Goal: Information Seeking & Learning: Learn about a topic

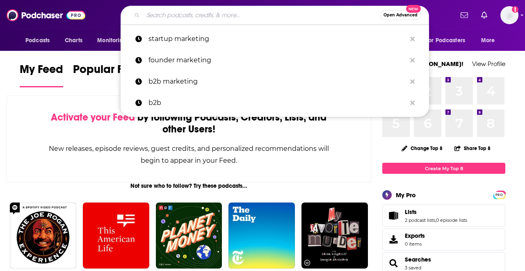
click at [275, 11] on input "Search podcasts, credits, & more..." at bounding box center [261, 15] width 237 height 13
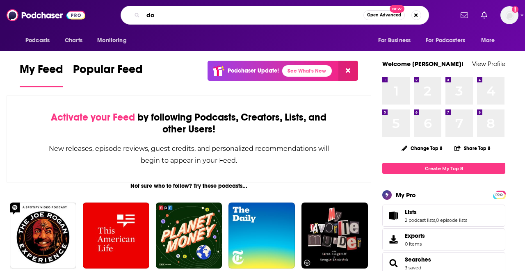
type input "d"
type input "founder"
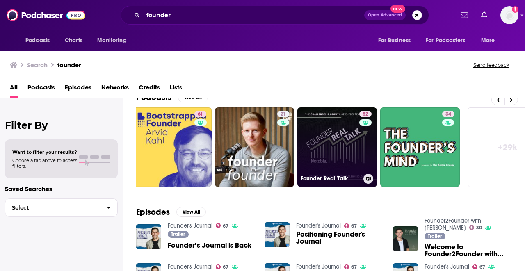
scroll to position [0, 340]
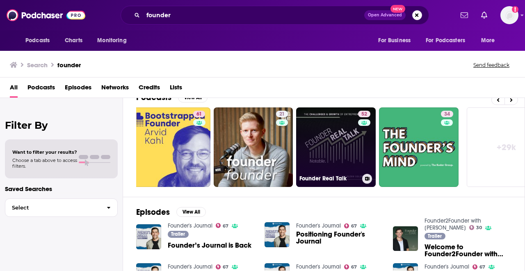
click at [334, 150] on link "52 Founder Real Talk" at bounding box center [336, 147] width 80 height 80
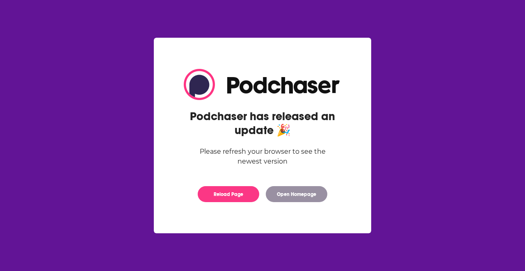
click at [239, 185] on div "Podchaser has released an update 🎉 Please refresh your browser to see the newes…" at bounding box center [263, 136] width 184 height 150
click at [237, 192] on button "Reload Page" at bounding box center [229, 194] width 62 height 16
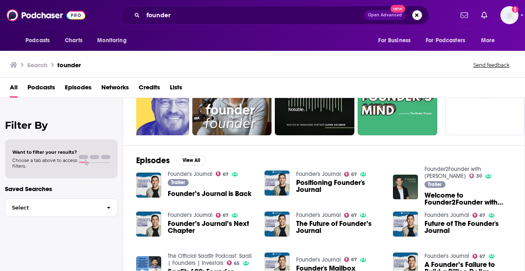
scroll to position [55, 0]
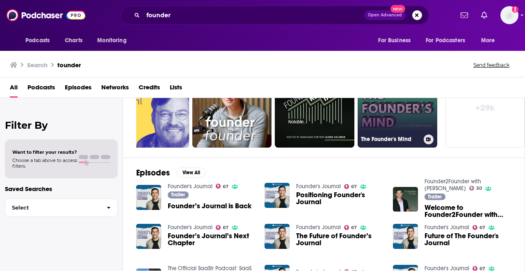
click at [400, 125] on link "34 The Founder's Mind" at bounding box center [398, 108] width 80 height 80
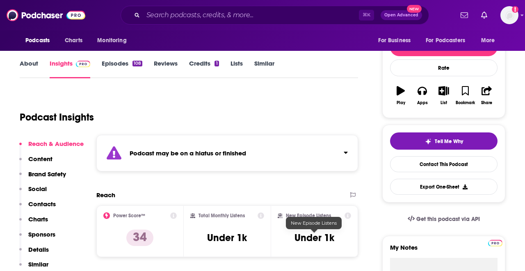
scroll to position [87, 0]
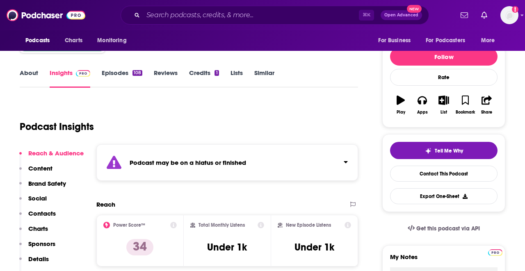
click at [40, 167] on p "Content" at bounding box center [40, 168] width 24 height 8
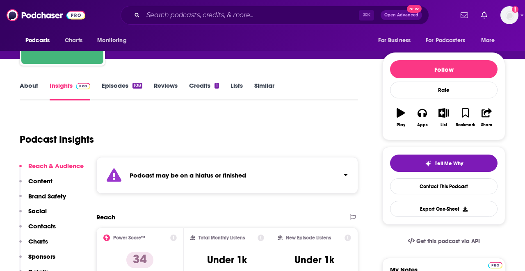
scroll to position [75, 0]
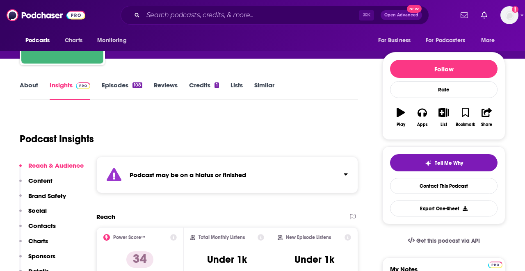
click at [117, 86] on link "Episodes 108" at bounding box center [122, 90] width 41 height 19
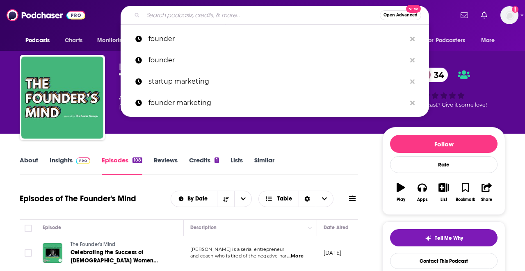
click at [221, 12] on input "Search podcasts, credits, & more..." at bounding box center [261, 15] width 237 height 13
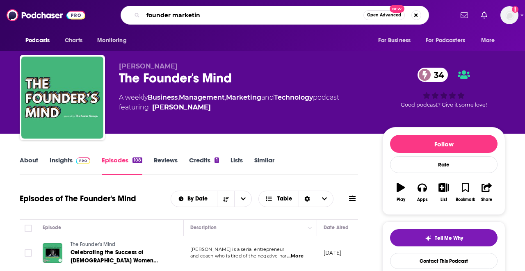
type input "founder marketing"
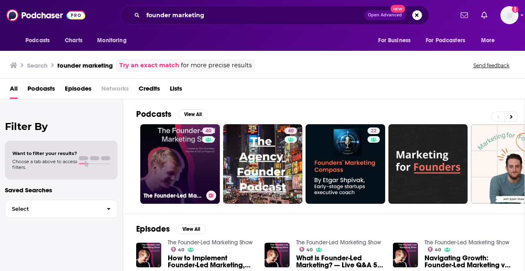
click at [187, 156] on link "40 The Founder-Led Marketing Show" at bounding box center [180, 164] width 80 height 80
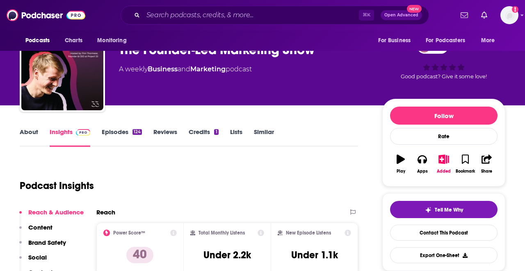
scroll to position [69, 0]
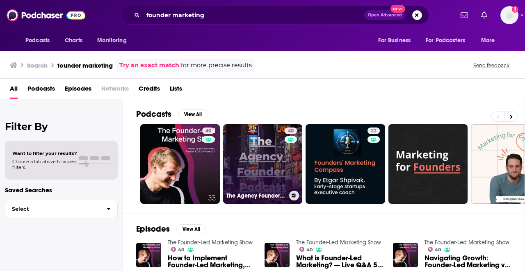
click at [281, 164] on link "40 The Agency Founder Podcast: Grow Your Marketing Agency" at bounding box center [263, 164] width 80 height 80
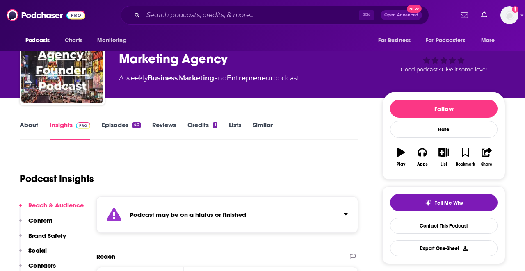
scroll to position [37, 0]
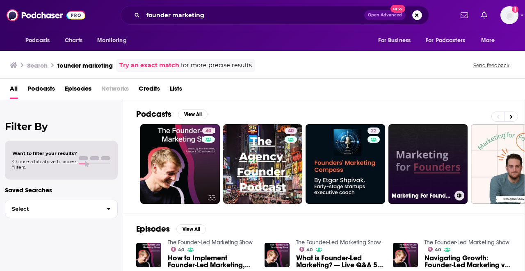
click at [449, 169] on link "Marketing For Founders | Growth Hacking | Startups | Direct Response Marketing" at bounding box center [428, 164] width 80 height 80
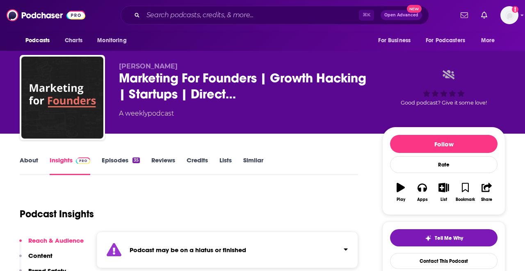
click at [129, 159] on link "Episodes 35" at bounding box center [121, 165] width 38 height 19
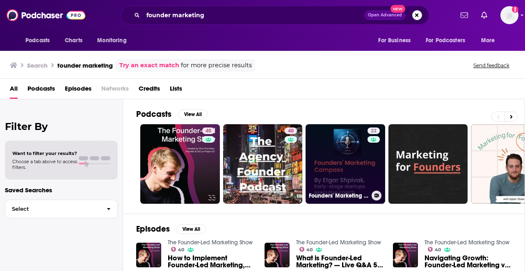
click at [361, 183] on link "22 Founders' Marketing Compass" at bounding box center [346, 164] width 80 height 80
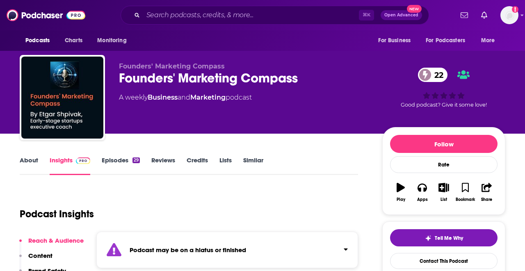
scroll to position [3, 0]
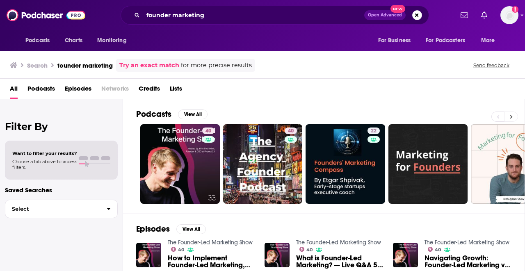
click at [509, 117] on button at bounding box center [512, 117] width 14 height 10
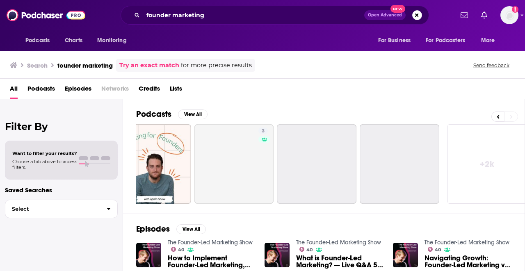
scroll to position [0, 361]
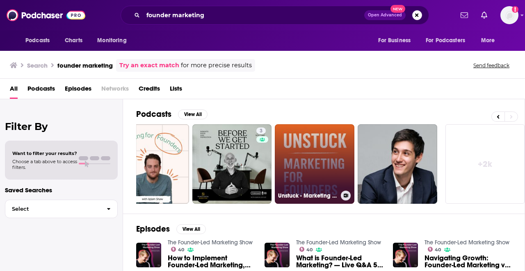
click at [343, 169] on link "Unstuck - Marketing for Founders" at bounding box center [315, 164] width 80 height 80
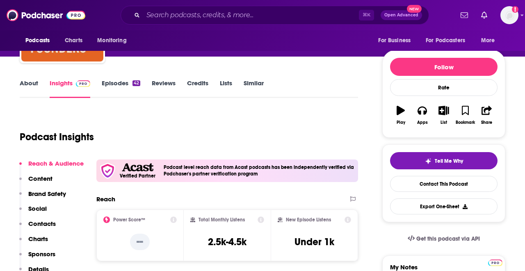
scroll to position [75, 0]
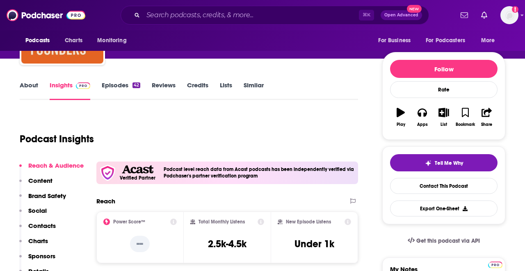
click at [128, 90] on link "Episodes 42" at bounding box center [121, 90] width 39 height 19
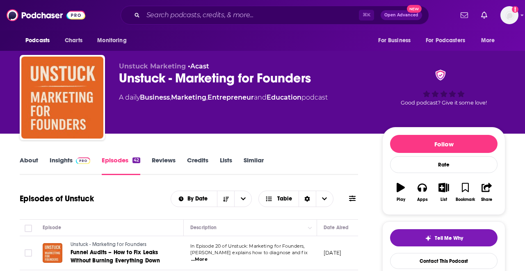
click at [445, 189] on icon "button" at bounding box center [444, 187] width 10 height 9
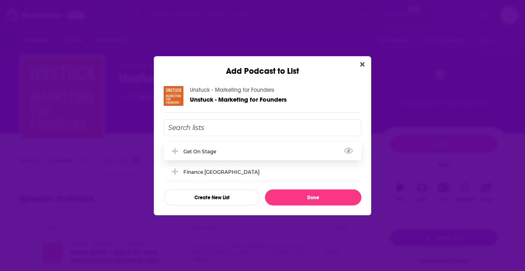
click at [280, 151] on div "Get on Stage" at bounding box center [263, 151] width 198 height 18
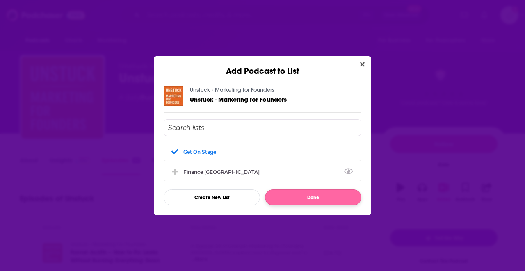
click at [298, 197] on button "Done" at bounding box center [313, 198] width 96 height 16
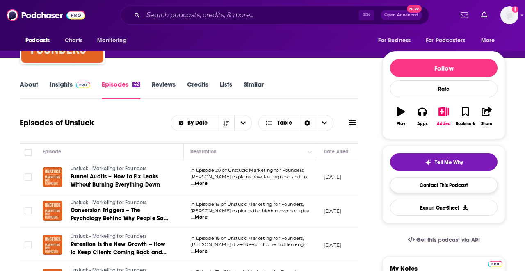
click at [422, 187] on link "Contact This Podcast" at bounding box center [443, 185] width 107 height 16
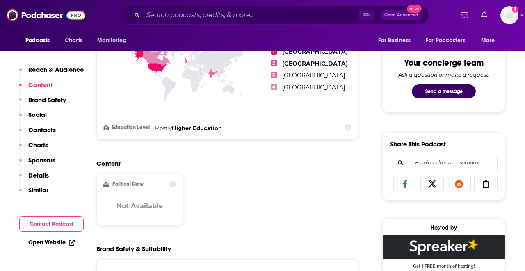
scroll to position [399, 0]
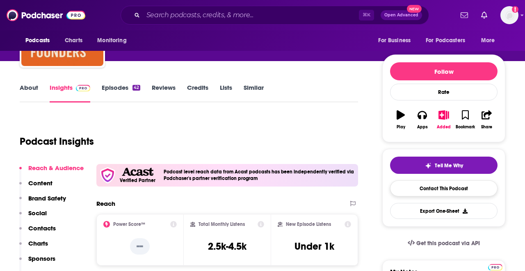
click at [429, 193] on link "Contact This Podcast" at bounding box center [443, 188] width 107 height 16
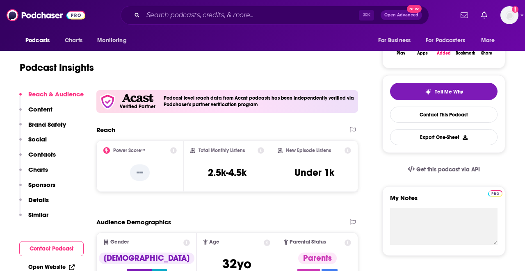
scroll to position [147, 0]
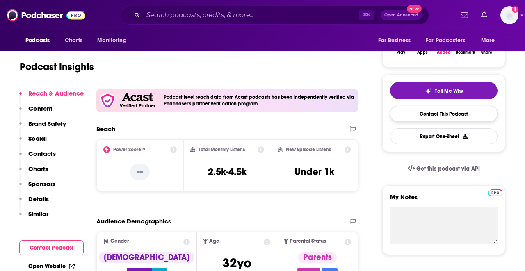
click at [440, 119] on link "Contact This Podcast" at bounding box center [443, 114] width 107 height 16
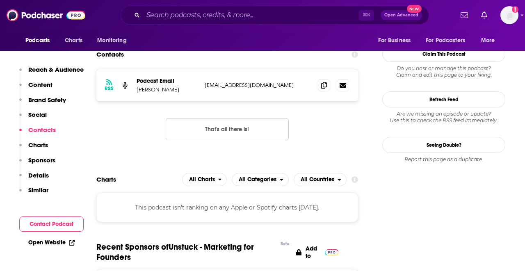
scroll to position [736, 0]
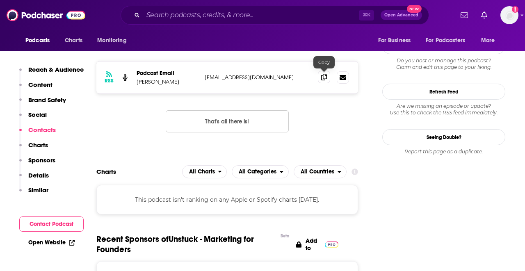
click at [325, 76] on icon at bounding box center [324, 77] width 6 height 7
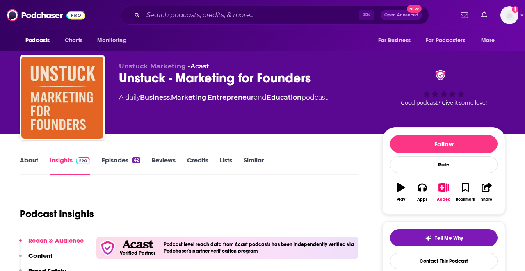
scroll to position [0, 0]
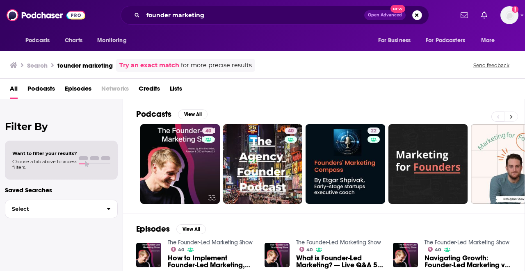
click at [512, 116] on icon at bounding box center [511, 117] width 3 height 6
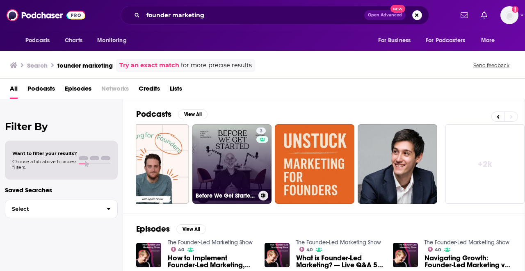
click at [247, 157] on link "3 Before We Get Started - Simon Gould- Founder Sydney Digital Marketing" at bounding box center [232, 164] width 80 height 80
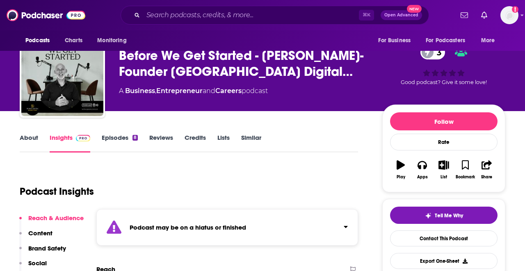
scroll to position [25, 0]
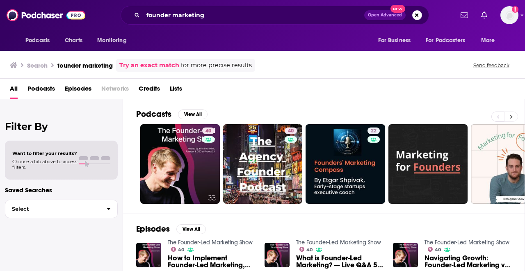
click at [511, 115] on icon at bounding box center [511, 117] width 3 height 6
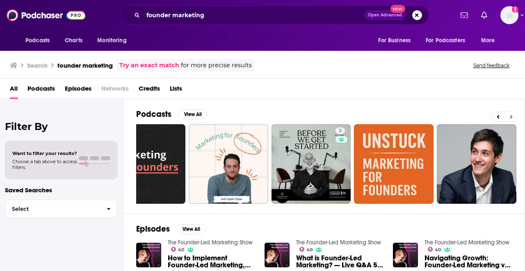
scroll to position [0, 361]
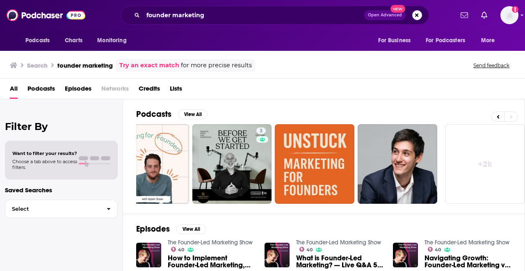
click at [484, 171] on link "+ 2k" at bounding box center [485, 164] width 80 height 80
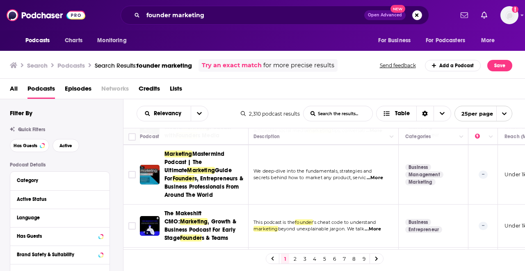
scroll to position [347, 2]
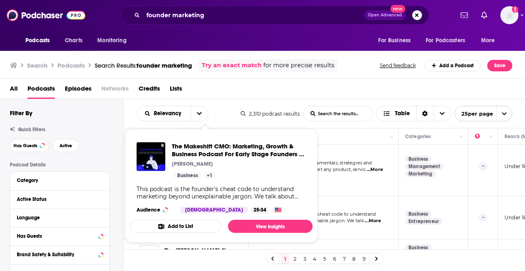
click at [193, 201] on div "The Makeshift CMO: Marketing, Growth & Business Podcast For Early Stage Founder…" at bounding box center [221, 178] width 183 height 84
click at [247, 232] on link "View Insights" at bounding box center [270, 226] width 85 height 13
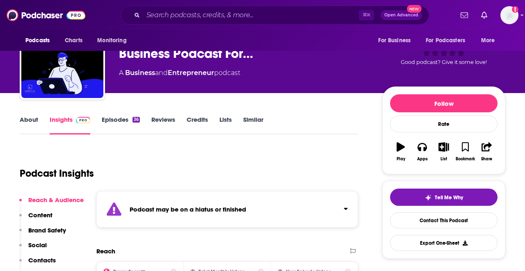
scroll to position [42, 0]
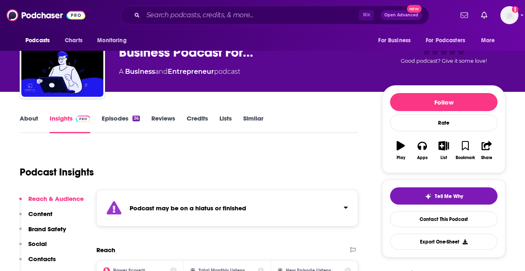
click at [445, 147] on icon "button" at bounding box center [444, 145] width 10 height 9
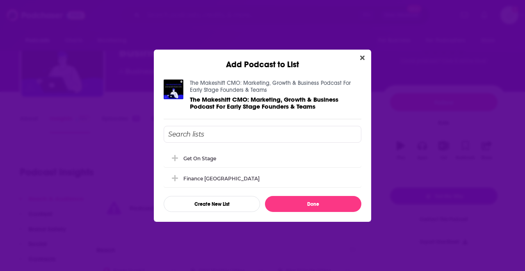
scroll to position [0, 0]
click at [251, 164] on div "Get on Stage" at bounding box center [263, 158] width 198 height 18
click at [298, 206] on button "Done" at bounding box center [313, 204] width 96 height 16
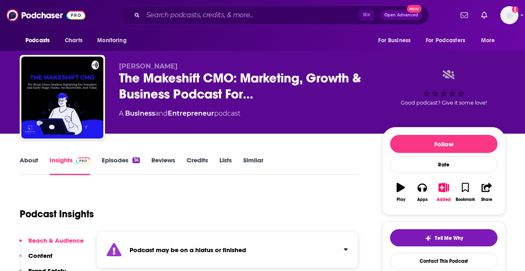
scroll to position [42, 0]
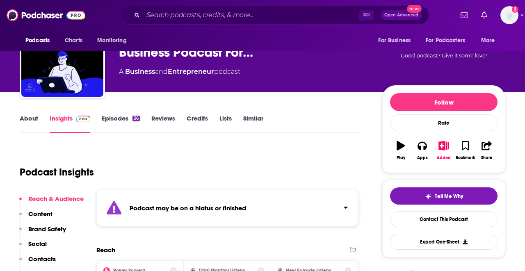
click at [130, 121] on link "Episodes 36" at bounding box center [121, 123] width 38 height 19
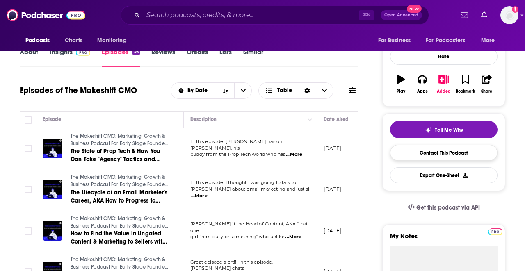
click at [448, 153] on link "Contact This Podcast" at bounding box center [443, 153] width 107 height 16
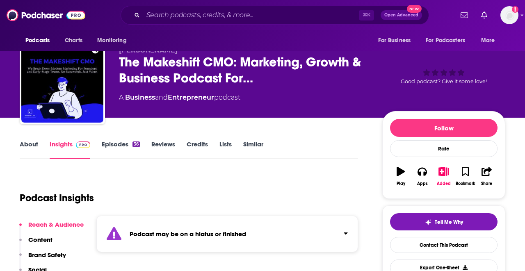
scroll to position [14, 0]
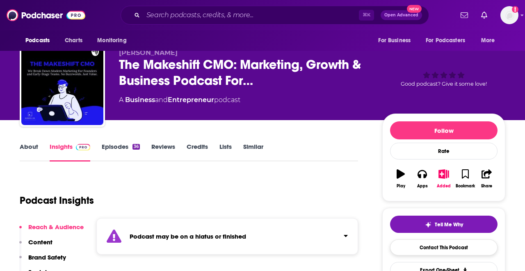
click at [443, 245] on link "Contact This Podcast" at bounding box center [443, 248] width 107 height 16
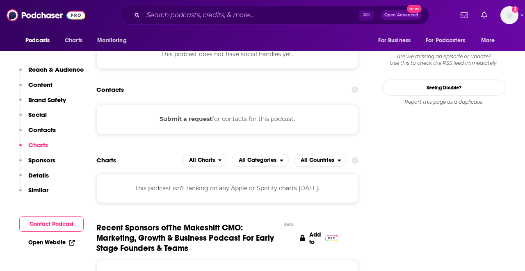
scroll to position [706, 0]
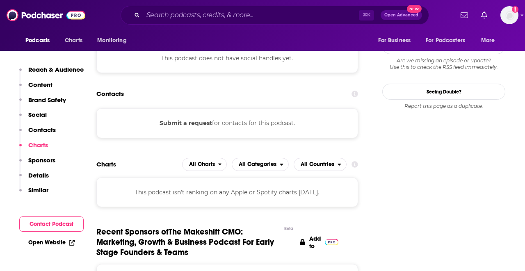
click at [281, 123] on div "Submit a request for contacts for this podcast." at bounding box center [227, 123] width 262 height 30
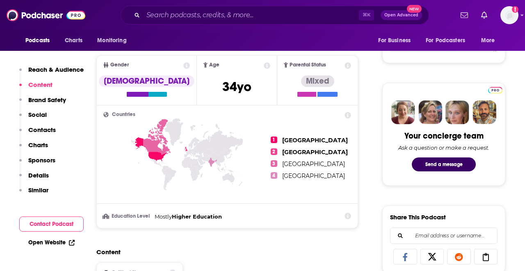
scroll to position [214, 0]
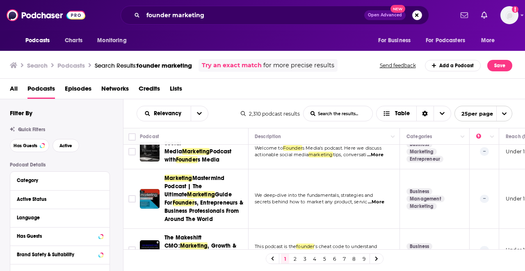
scroll to position [315, 0]
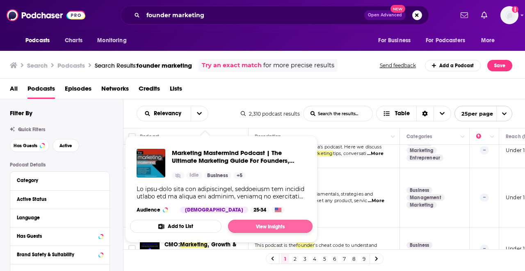
click at [272, 227] on link "View Insights" at bounding box center [270, 226] width 85 height 13
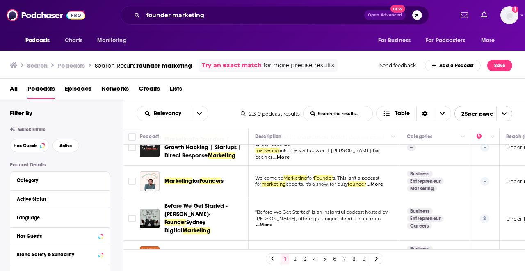
scroll to position [116, 0]
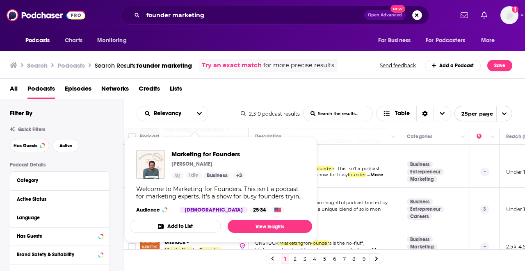
click at [219, 173] on link "Business" at bounding box center [216, 175] width 27 height 7
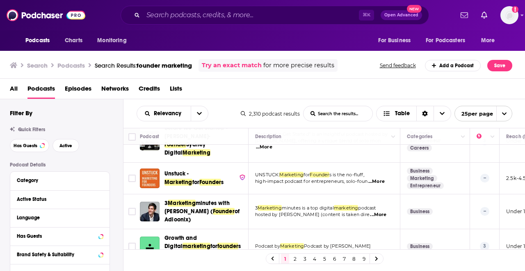
scroll to position [97, 0]
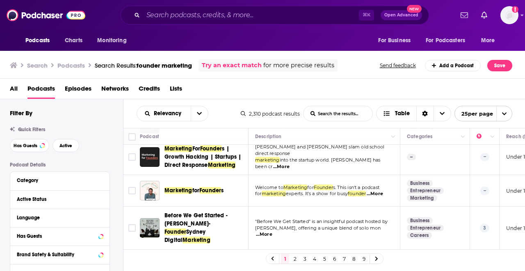
click at [370, 189] on span "s. This isn't a podcast" at bounding box center [356, 188] width 46 height 6
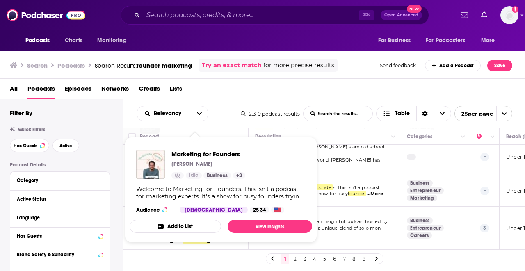
click at [201, 189] on div "Welcome to Marketing for Founders. This isn't a podcast for marketing experts. …" at bounding box center [220, 192] width 169 height 15
click at [250, 224] on link "View Insights" at bounding box center [270, 226] width 85 height 13
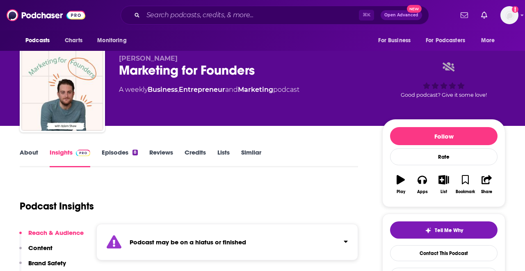
scroll to position [9, 0]
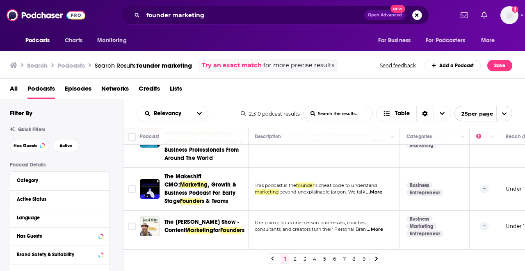
scroll to position [377, 0]
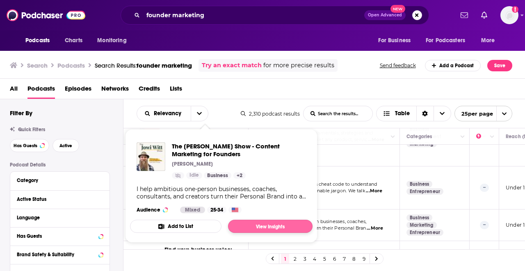
click at [244, 225] on link "View Insights" at bounding box center [270, 226] width 85 height 13
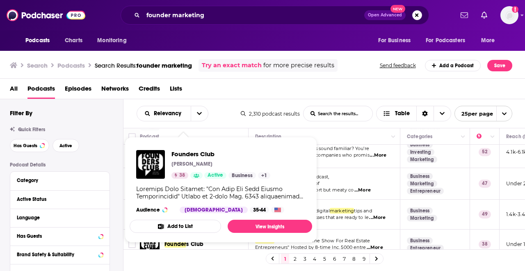
click at [189, 233] on span "Founders Club Oliver Graf 38 Active Business + 1 Audience Male 35-44 Add to Lis…" at bounding box center [221, 190] width 183 height 93
click at [254, 228] on link "View Insights" at bounding box center [270, 226] width 85 height 13
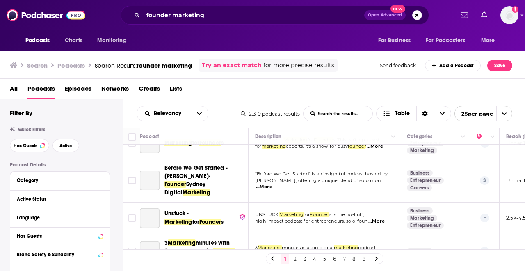
scroll to position [499, 0]
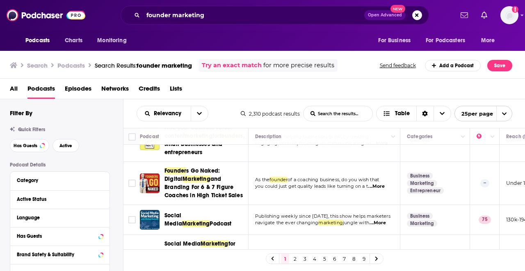
click at [380, 258] on link at bounding box center [376, 258] width 13 height 9
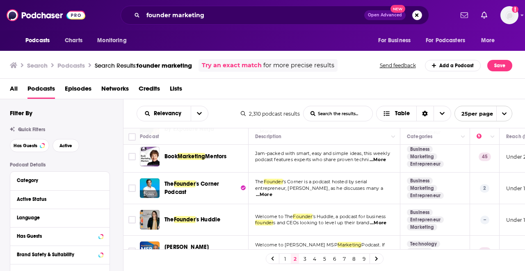
scroll to position [37, 1]
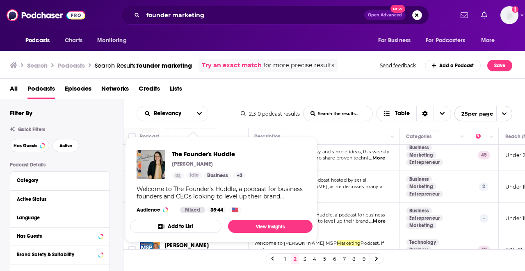
click at [203, 219] on div "The Founder's Huddle Theresa Goodwin Idle Business + 3 Welcome to The Founder's…" at bounding box center [221, 182] width 183 height 76
click at [262, 226] on link "View Insights" at bounding box center [270, 226] width 85 height 13
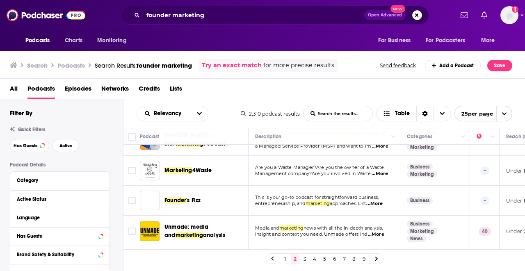
scroll to position [153, 0]
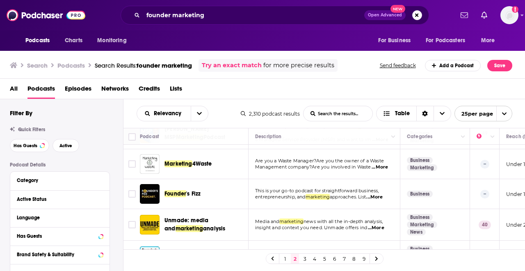
click at [182, 194] on div "Podcasts Charts Monitoring founder marketing Open Advanced New For Business For…" at bounding box center [262, 135] width 525 height 271
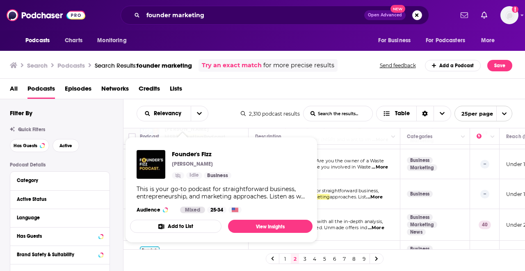
click at [182, 193] on div "This is your go-to podcast for straightforward business, entrepreneurship, and …" at bounding box center [221, 192] width 169 height 15
click at [258, 231] on link "View Insights" at bounding box center [270, 226] width 85 height 13
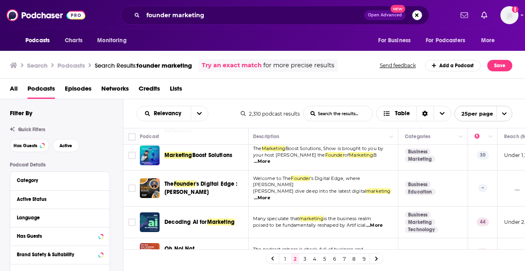
scroll to position [553, 2]
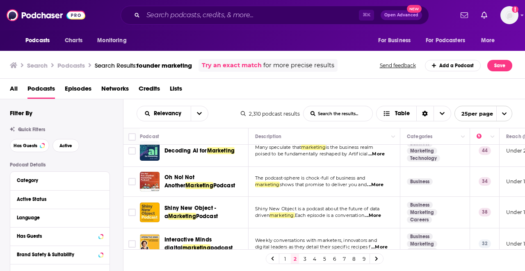
scroll to position [617, 0]
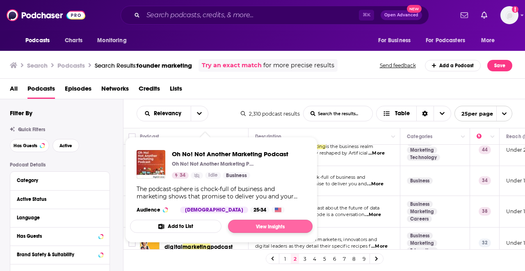
click at [248, 224] on link "View Insights" at bounding box center [270, 226] width 85 height 13
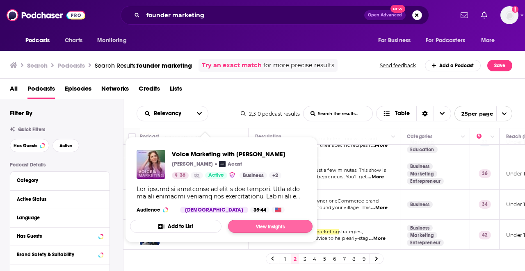
click at [253, 225] on link "View Insights" at bounding box center [270, 226] width 85 height 13
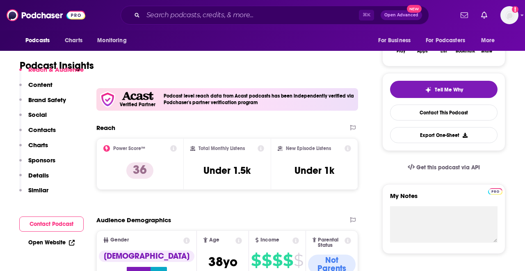
scroll to position [152, 0]
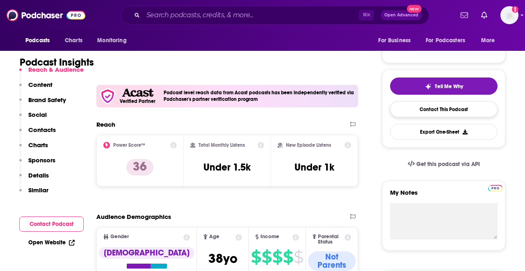
click at [437, 111] on link "Contact This Podcast" at bounding box center [443, 109] width 107 height 16
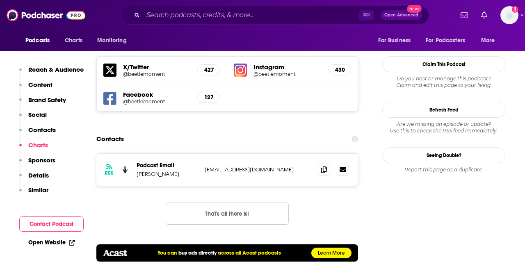
scroll to position [847, 0]
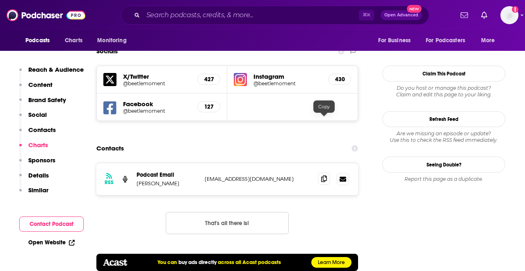
click at [327, 176] on icon at bounding box center [324, 179] width 6 height 7
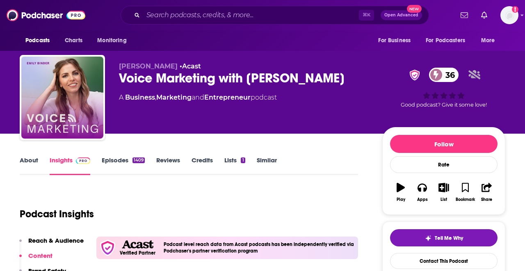
scroll to position [0, 0]
click at [111, 162] on link "Episodes 1409" at bounding box center [123, 165] width 43 height 19
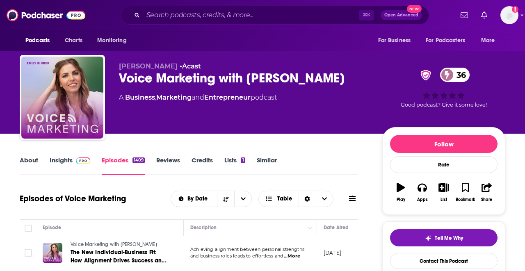
click at [440, 187] on icon "button" at bounding box center [444, 187] width 10 height 9
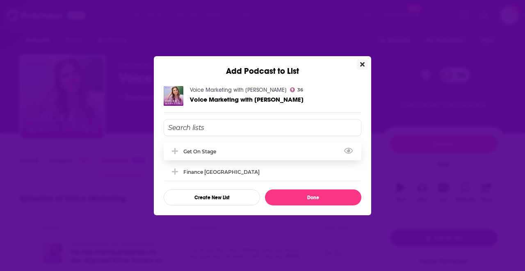
click at [292, 154] on div "Get on Stage" at bounding box center [263, 151] width 198 height 18
click at [308, 210] on div "Voice Marketing with Emily Binder 36 Voice Marketing with Emily Binder Get on S…" at bounding box center [262, 145] width 217 height 139
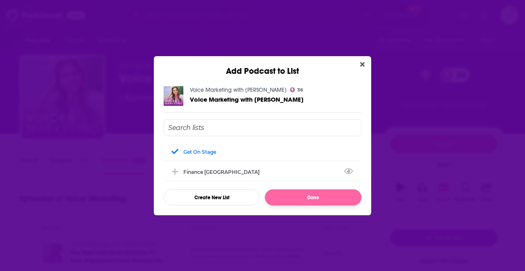
click at [309, 201] on button "Done" at bounding box center [313, 198] width 96 height 16
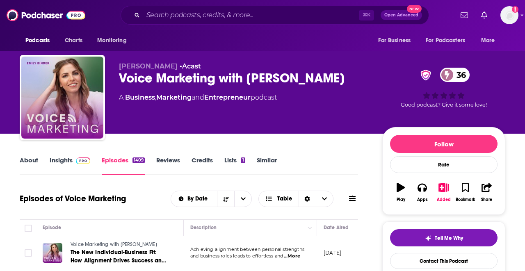
click at [264, 160] on link "Similar" at bounding box center [267, 165] width 20 height 19
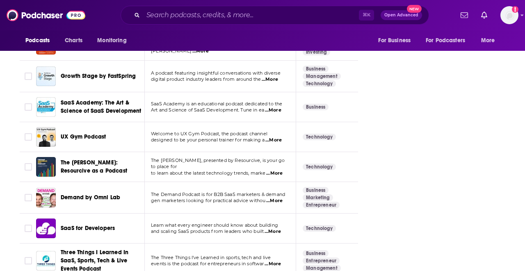
scroll to position [3116, 0]
click at [178, 16] on input "Search podcasts, credits, & more..." at bounding box center [251, 15] width 216 height 13
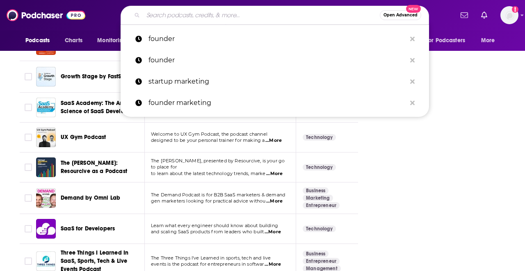
type input "c"
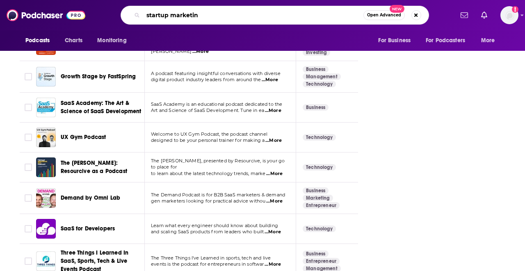
type input "startup marketing"
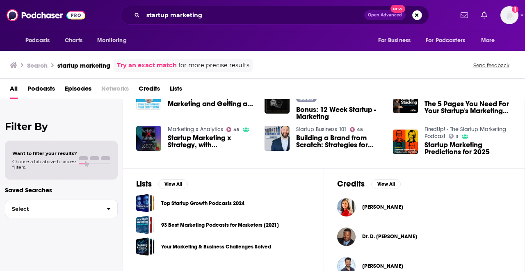
scroll to position [196, 0]
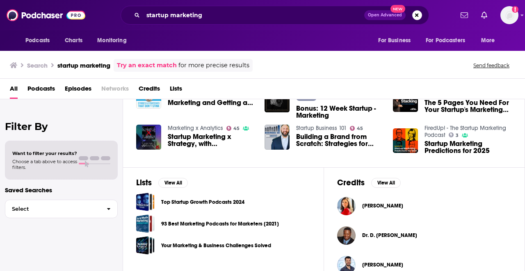
click at [241, 200] on div "Podcasts Charts Monitoring startup marketing Open Advanced New For Business For…" at bounding box center [262, 135] width 525 height 271
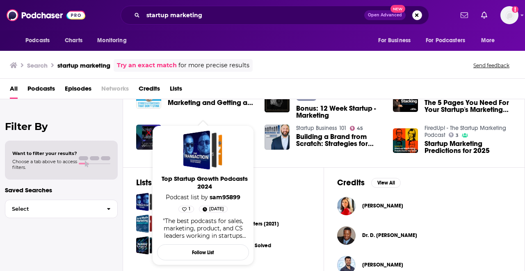
click at [235, 201] on link "sam95899" at bounding box center [225, 197] width 31 height 7
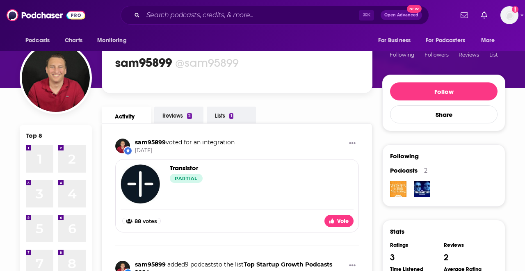
scroll to position [45, 0]
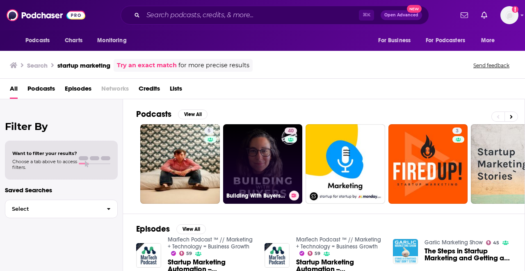
click at [267, 184] on link "40 Building With Buyers: Startup Marketing and Growth Fueled By Customers" at bounding box center [263, 164] width 80 height 80
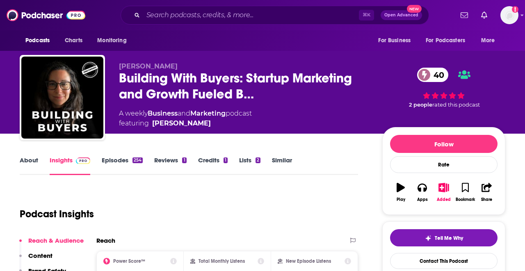
click at [283, 162] on link "Similar" at bounding box center [282, 165] width 20 height 19
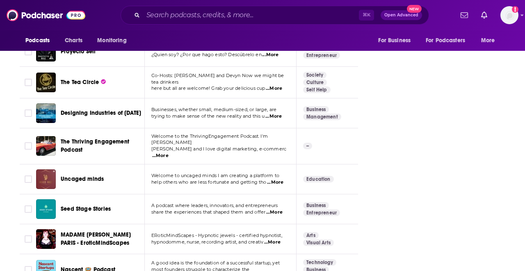
scroll to position [3027, 0]
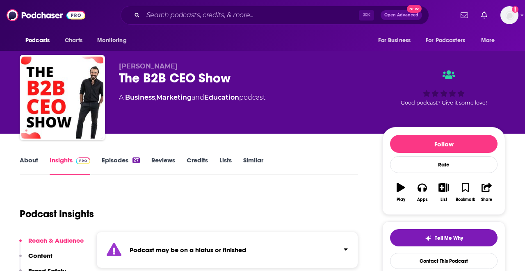
click at [445, 192] on button "List" at bounding box center [443, 193] width 21 height 30
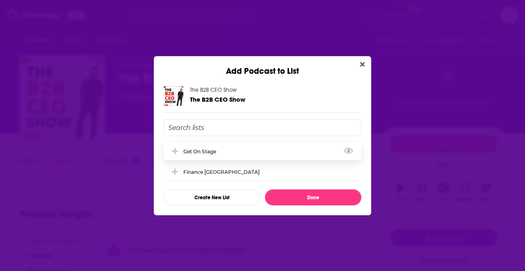
click at [303, 149] on div "Get on Stage" at bounding box center [263, 151] width 198 height 18
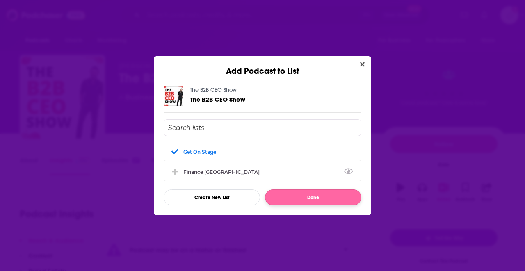
click at [316, 192] on button "Done" at bounding box center [313, 198] width 96 height 16
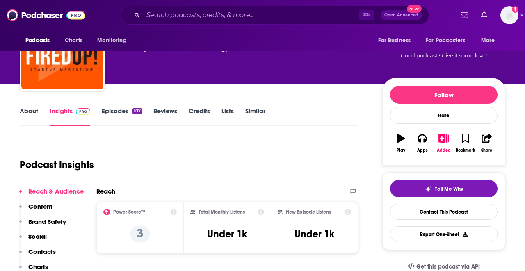
scroll to position [52, 0]
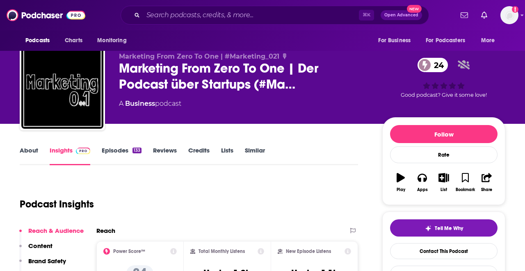
scroll to position [10, 0]
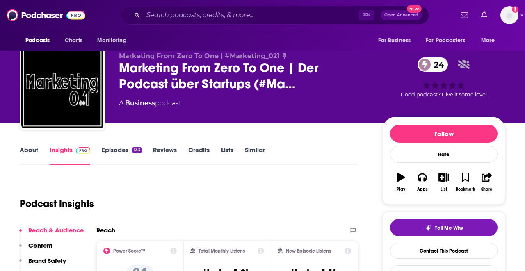
click at [443, 180] on icon "button" at bounding box center [444, 177] width 10 height 9
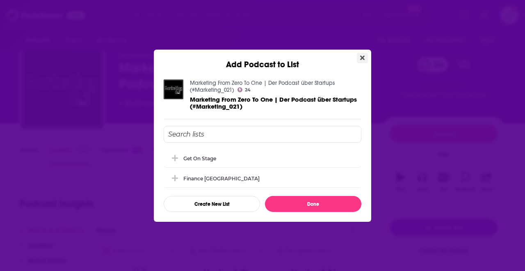
click at [363, 55] on icon "Close" at bounding box center [362, 57] width 5 height 5
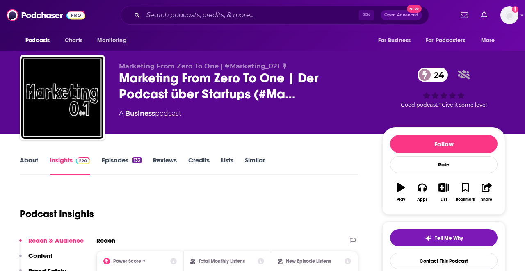
click at [135, 158] on div "133" at bounding box center [136, 161] width 9 height 6
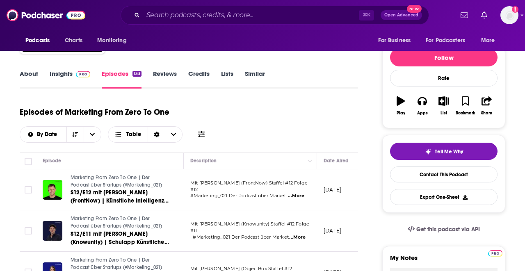
scroll to position [17, 0]
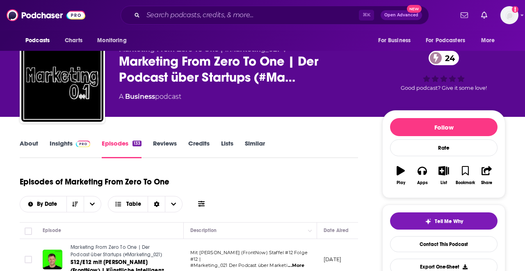
click at [258, 145] on link "Similar" at bounding box center [255, 148] width 20 height 19
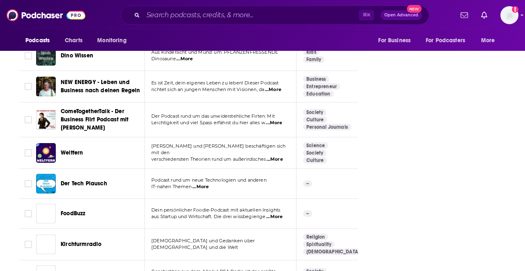
scroll to position [1177, 0]
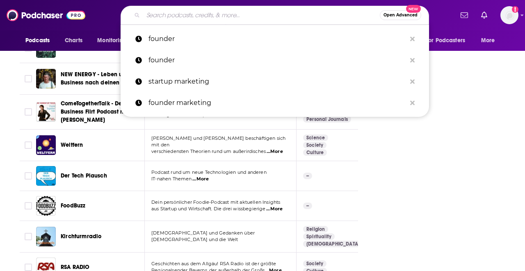
click at [238, 13] on input "Search podcasts, credits, & more..." at bounding box center [261, 15] width 237 height 13
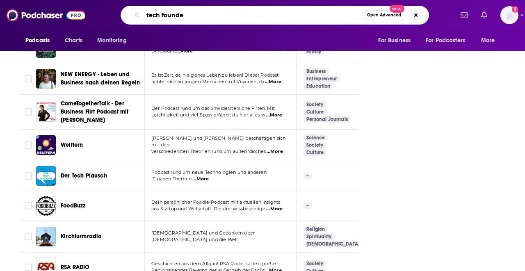
type input "tech founder"
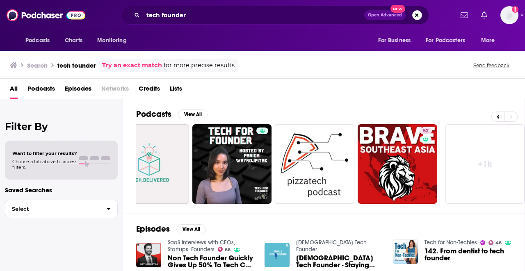
click at [493, 163] on link "+ 1k" at bounding box center [485, 164] width 80 height 80
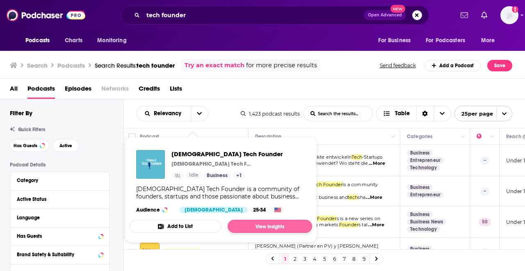
click at [253, 228] on link "View Insights" at bounding box center [270, 226] width 85 height 13
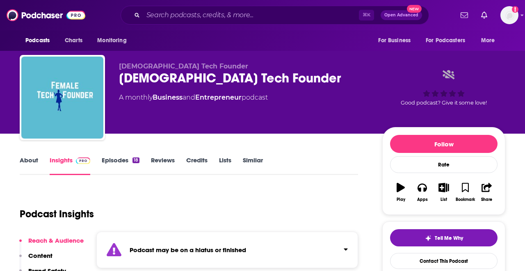
scroll to position [4, 0]
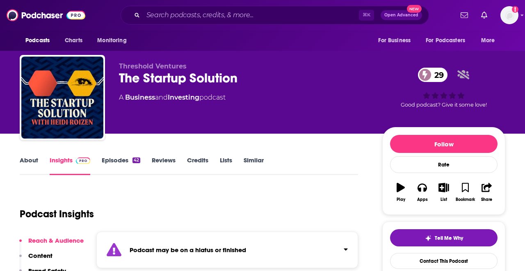
click at [258, 159] on link "Similar" at bounding box center [254, 165] width 20 height 19
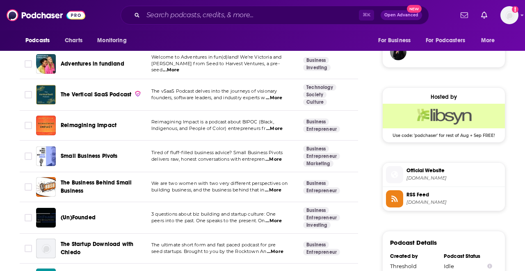
scroll to position [610, 0]
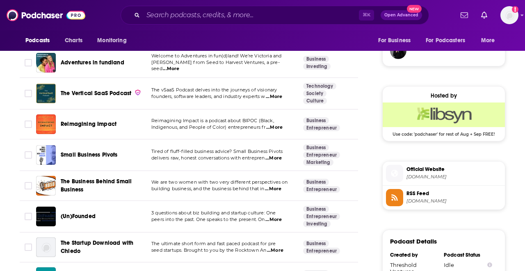
click at [107, 151] on span "Small Business Pivots" at bounding box center [89, 154] width 57 height 7
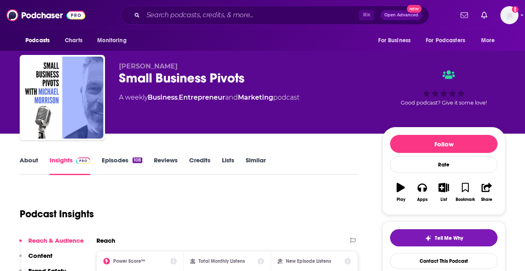
click at [120, 158] on link "Episodes 108" at bounding box center [122, 165] width 41 height 19
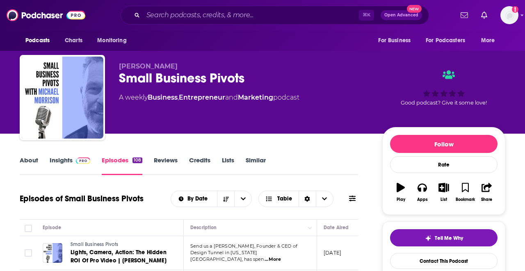
click at [445, 193] on button "List" at bounding box center [443, 193] width 21 height 30
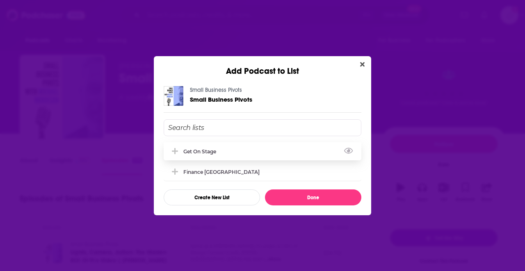
click at [290, 152] on div "Get on Stage" at bounding box center [263, 151] width 198 height 18
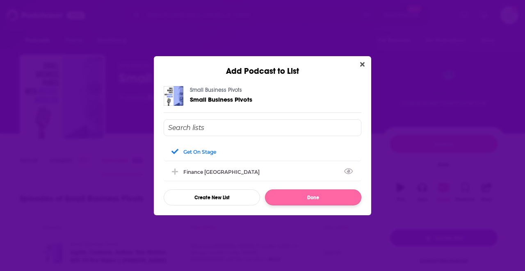
click at [302, 199] on button "Done" at bounding box center [313, 198] width 96 height 16
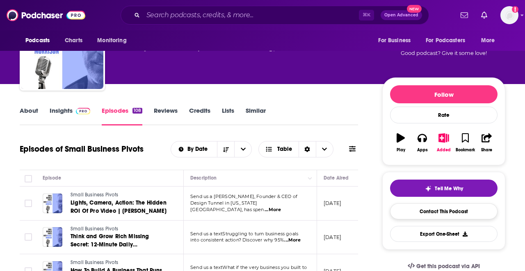
click at [455, 212] on link "Contact This Podcast" at bounding box center [443, 211] width 107 height 16
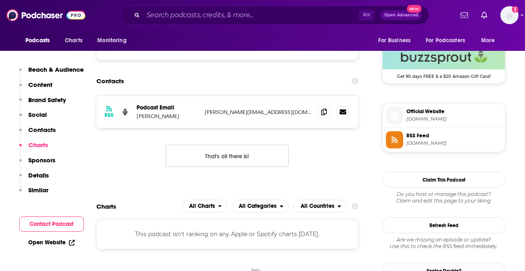
scroll to position [662, 0]
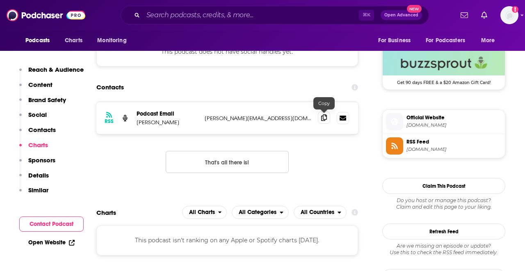
click at [324, 117] on icon at bounding box center [324, 117] width 6 height 7
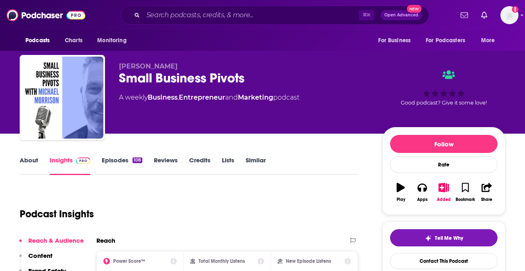
scroll to position [0, 0]
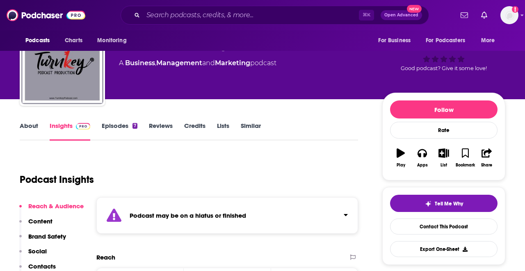
scroll to position [37, 0]
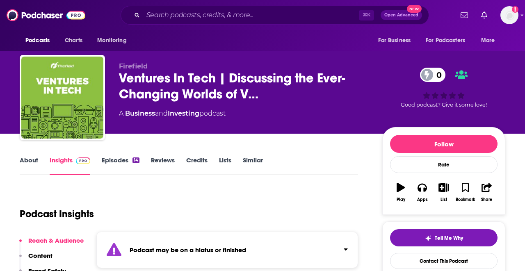
click at [247, 161] on link "Similar" at bounding box center [253, 165] width 20 height 19
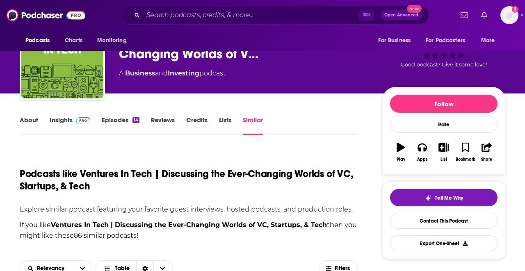
scroll to position [28, 0]
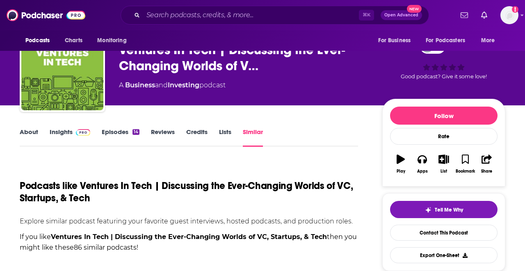
click at [441, 158] on icon "button" at bounding box center [444, 159] width 10 height 9
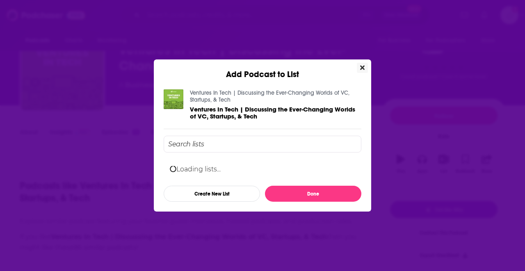
scroll to position [0, 0]
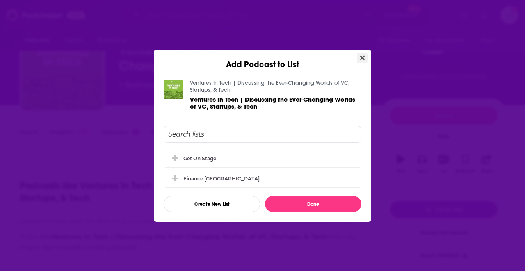
click at [361, 59] on icon "Close" at bounding box center [362, 58] width 5 height 7
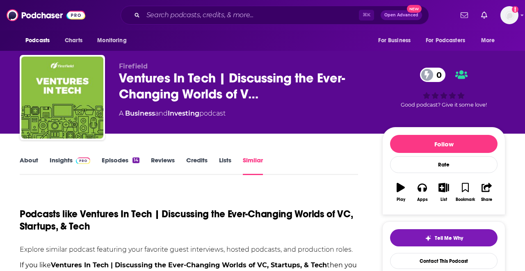
scroll to position [28, 0]
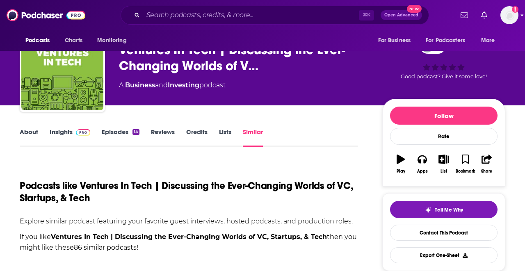
click at [509, 16] on img "Logged in as Ariisaacs" at bounding box center [509, 15] width 18 height 18
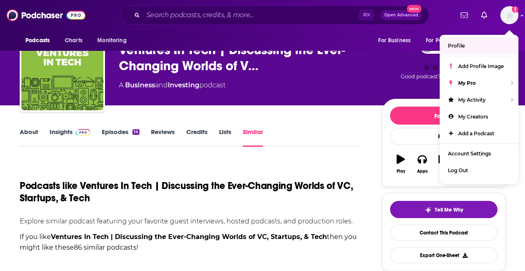
click at [463, 43] on span "Profile" at bounding box center [456, 46] width 17 height 6
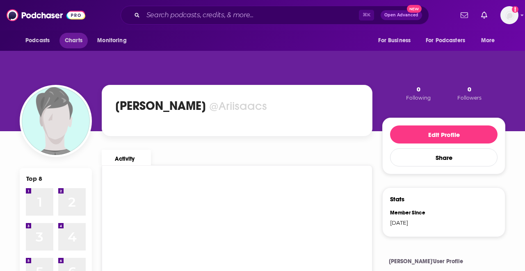
click at [78, 37] on span "Charts" at bounding box center [74, 40] width 18 height 11
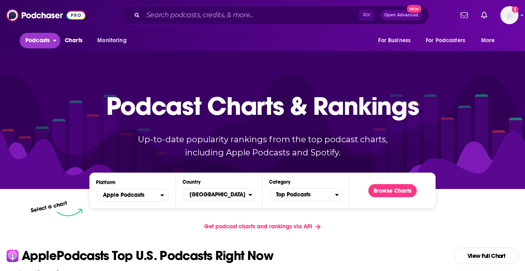
click at [44, 41] on span "Podcasts" at bounding box center [37, 40] width 24 height 11
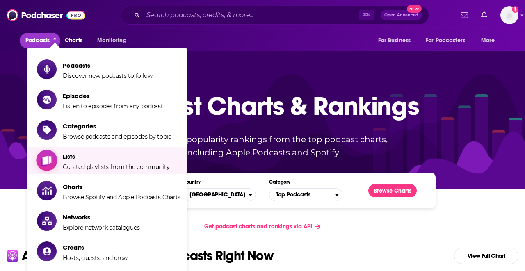
click at [78, 159] on span "Lists" at bounding box center [116, 157] width 107 height 8
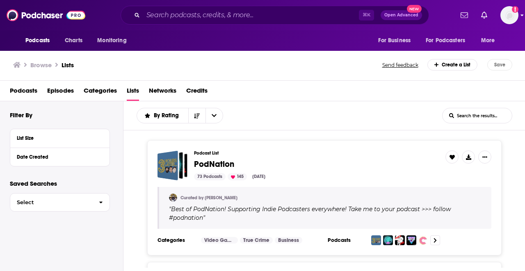
click at [523, 16] on icon "Show profile menu" at bounding box center [522, 16] width 3 height 2
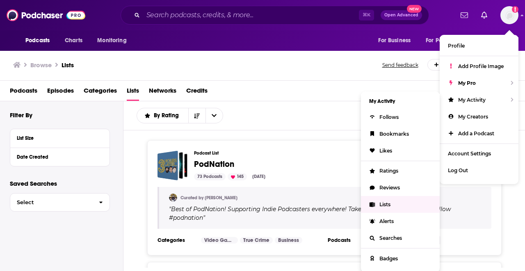
click at [410, 210] on link "Lists" at bounding box center [400, 204] width 79 height 17
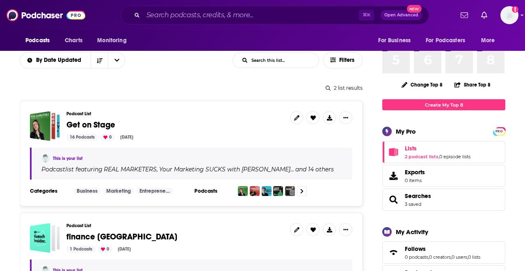
scroll to position [73, 0]
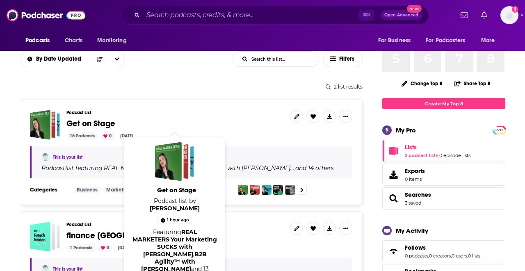
click at [102, 125] on span "Get on Stage" at bounding box center [90, 124] width 49 height 10
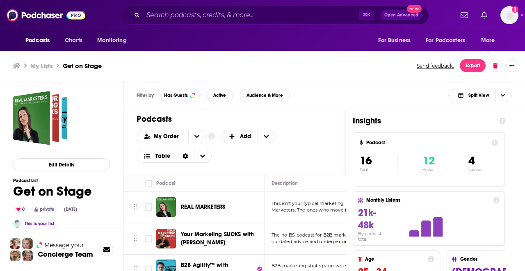
scroll to position [2, 0]
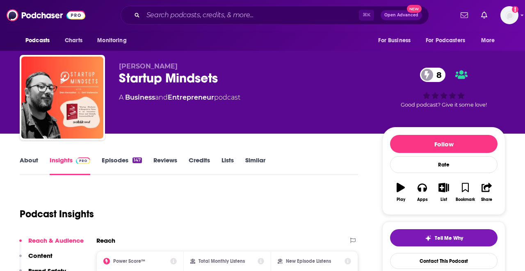
click at [445, 193] on button "List" at bounding box center [443, 193] width 21 height 30
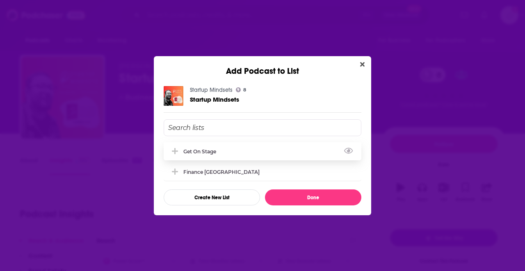
click at [288, 153] on div "Get on Stage" at bounding box center [263, 151] width 198 height 18
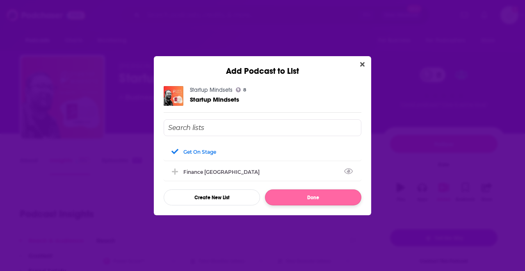
click at [291, 206] on button "Done" at bounding box center [313, 198] width 96 height 16
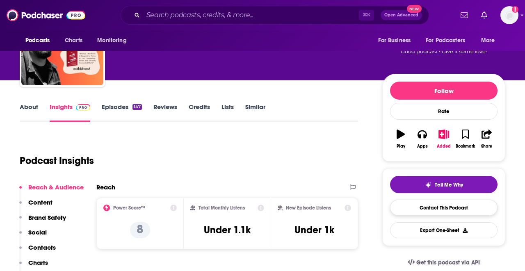
click at [416, 208] on link "Contact This Podcast" at bounding box center [443, 208] width 107 height 16
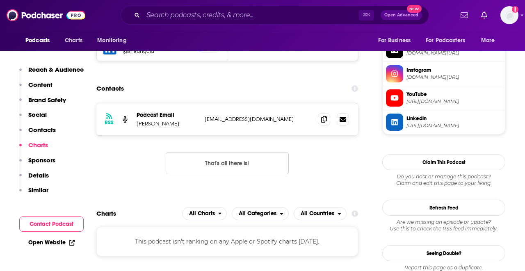
scroll to position [681, 0]
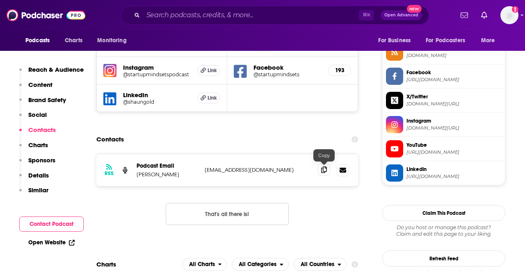
click at [325, 170] on icon at bounding box center [324, 170] width 6 height 7
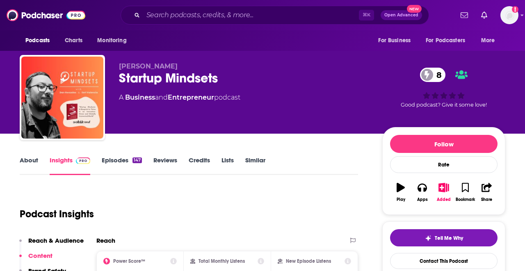
scroll to position [0, 0]
click at [121, 158] on link "Episodes 147" at bounding box center [122, 165] width 40 height 19
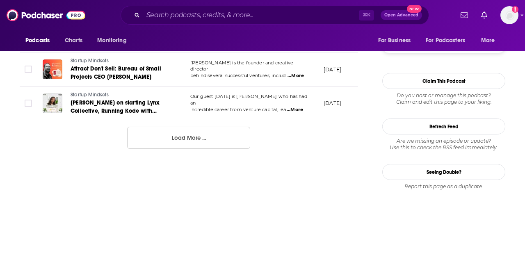
scroll to position [961, 0]
click at [177, 127] on button "Load More ..." at bounding box center [188, 138] width 123 height 22
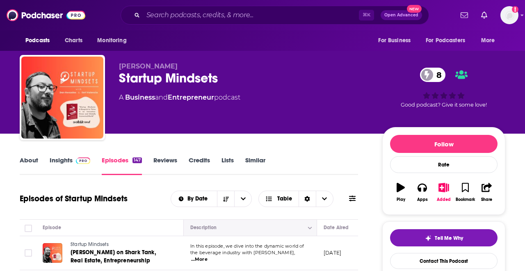
scroll to position [0, 0]
